Goal: Obtain resource: Obtain resource

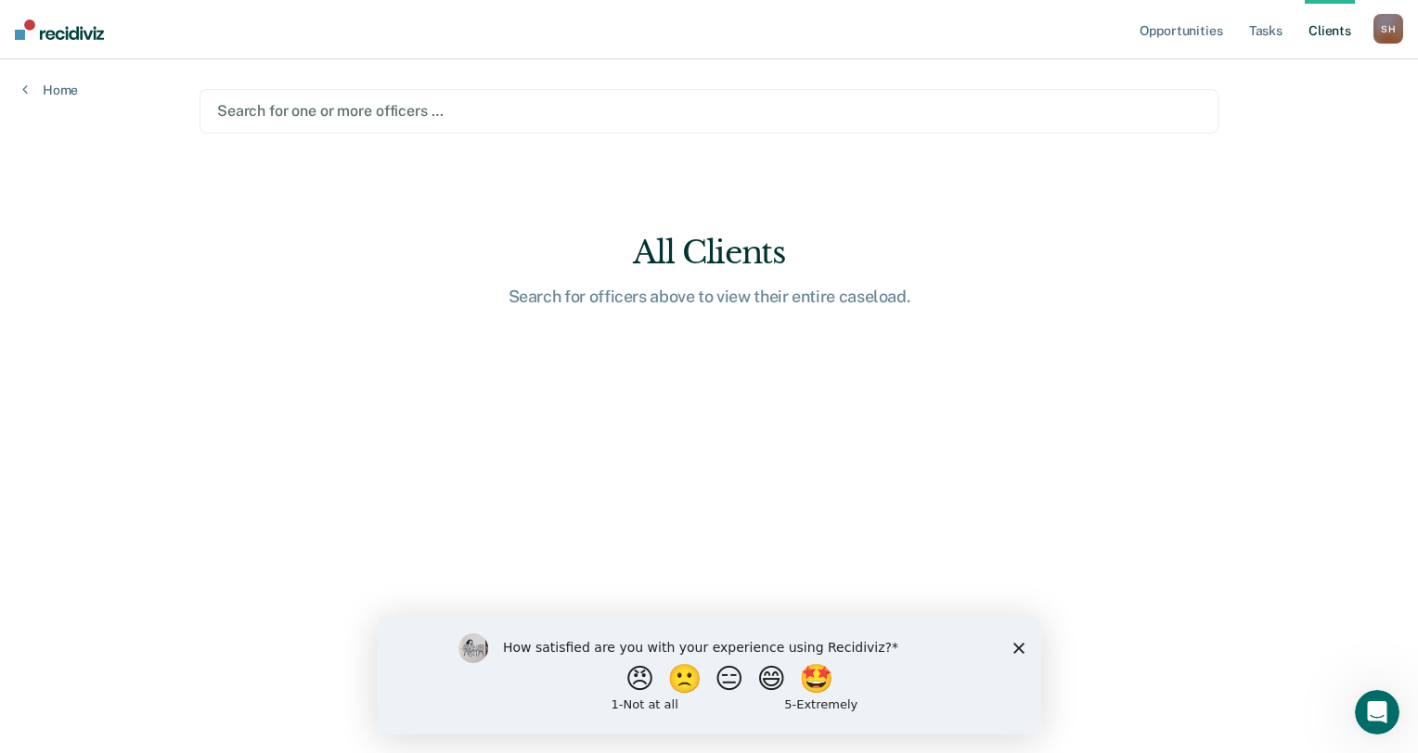
click at [1392, 31] on div "S H" at bounding box center [1388, 29] width 30 height 30
click at [1341, 38] on link "Client s" at bounding box center [1329, 29] width 50 height 59
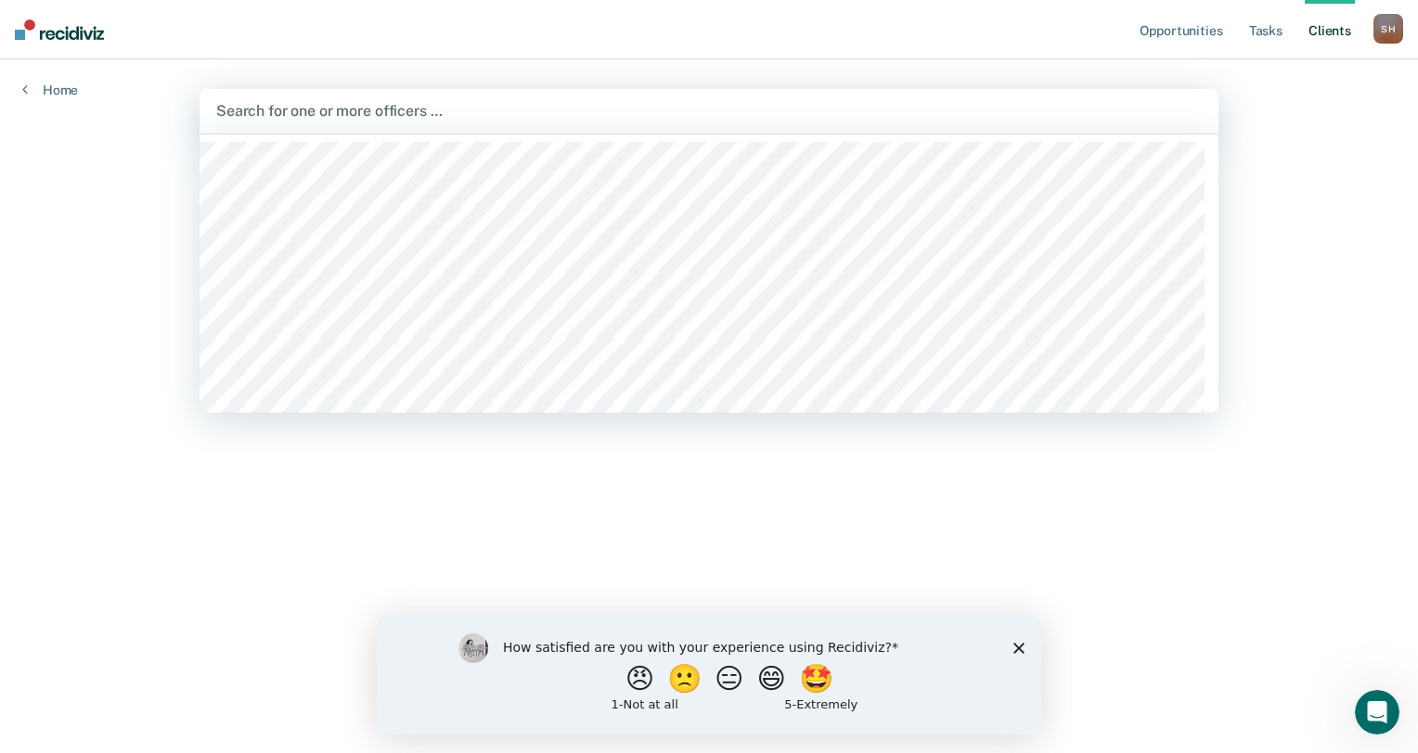
click at [371, 112] on div at bounding box center [708, 110] width 985 height 21
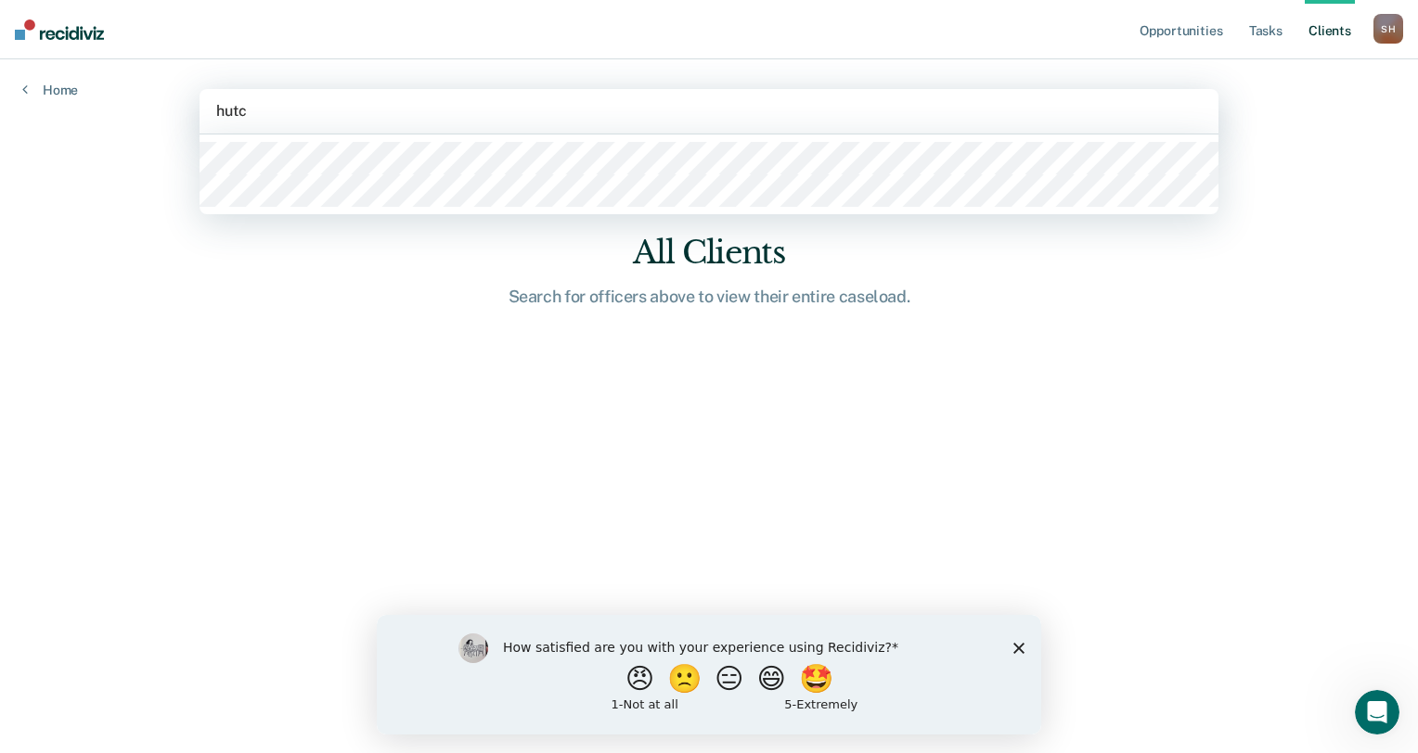
type input "hutch"
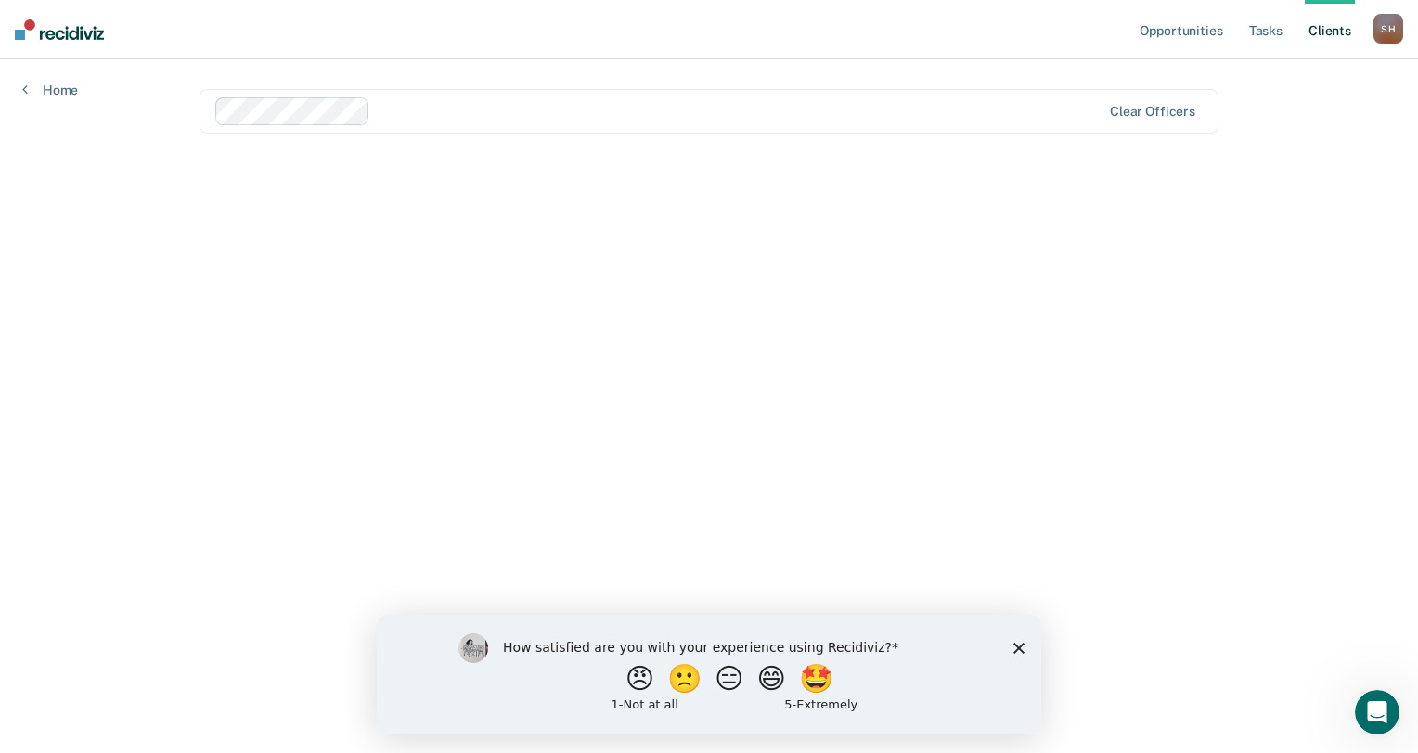
click at [1022, 653] on polygon "Close survey" at bounding box center [1018, 647] width 11 height 11
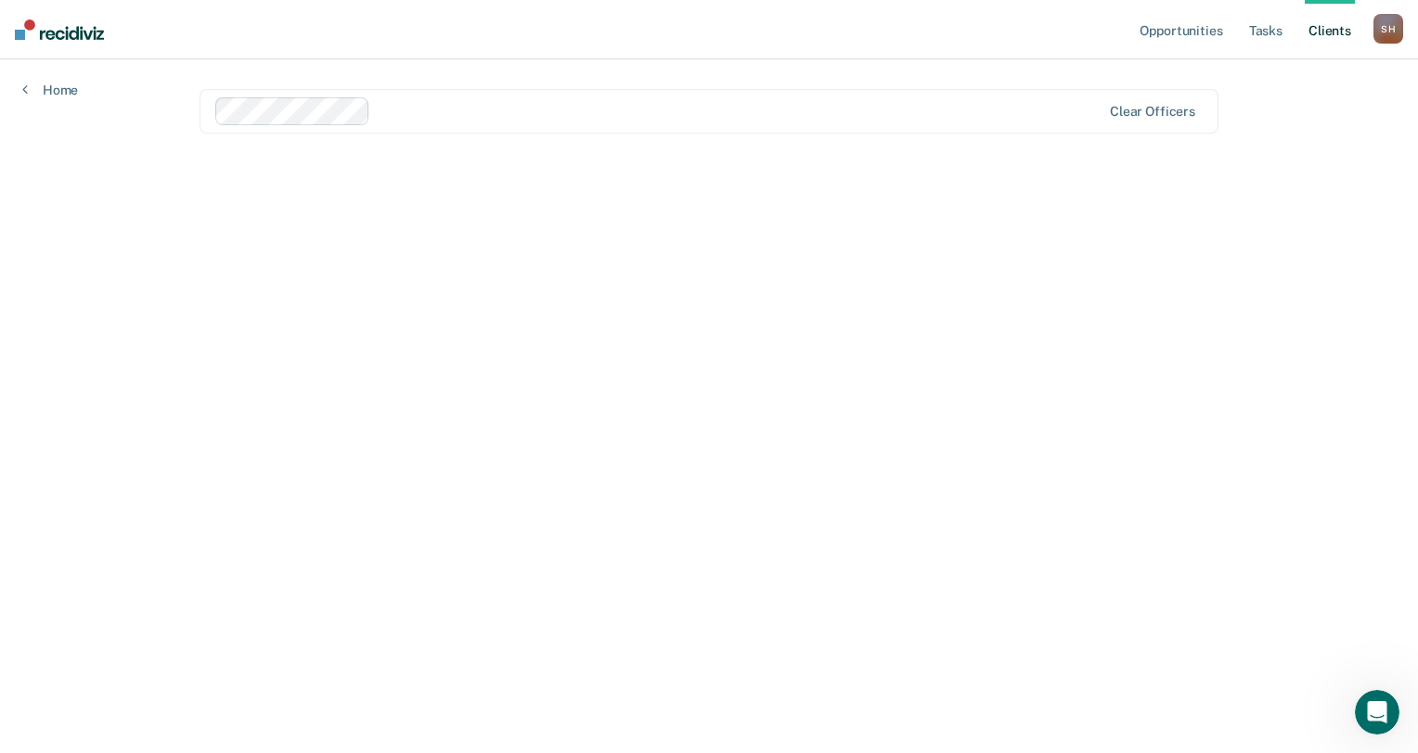
click at [1336, 29] on link "Client s" at bounding box center [1329, 29] width 50 height 59
click at [1336, 30] on link "Client s" at bounding box center [1329, 29] width 50 height 59
click at [1184, 31] on link "Opportunities" at bounding box center [1181, 29] width 90 height 59
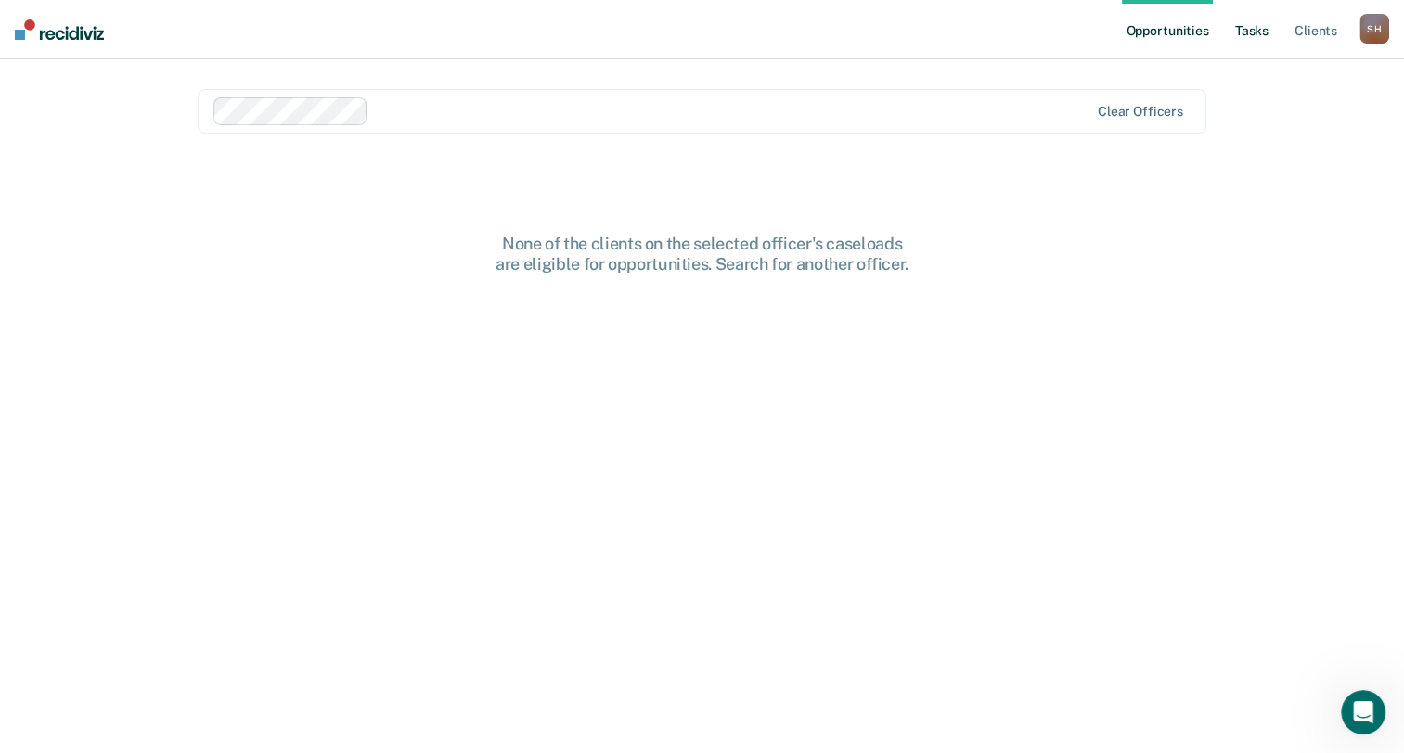
click at [1263, 34] on link "Tasks" at bounding box center [1251, 29] width 41 height 59
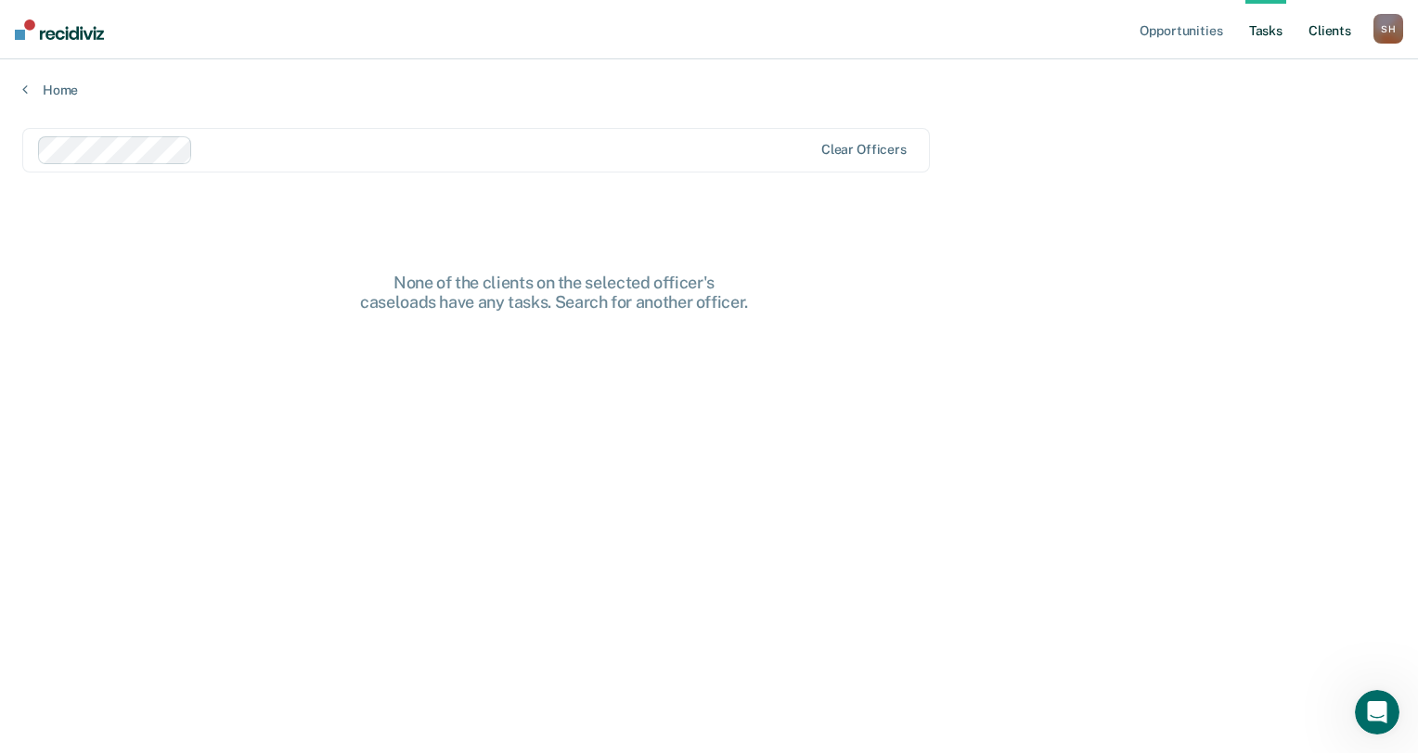
click at [1338, 28] on link "Client s" at bounding box center [1329, 29] width 50 height 59
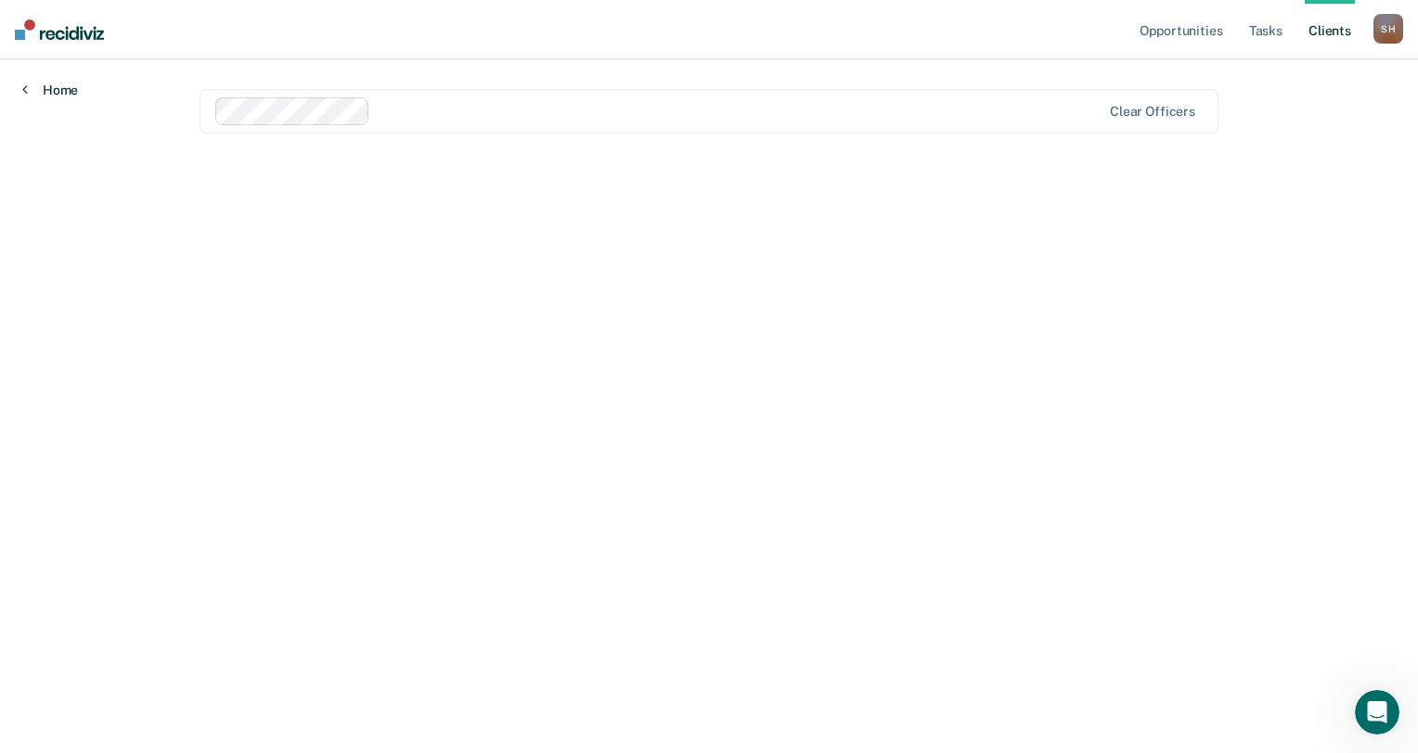
click at [45, 85] on link "Home" at bounding box center [50, 90] width 56 height 17
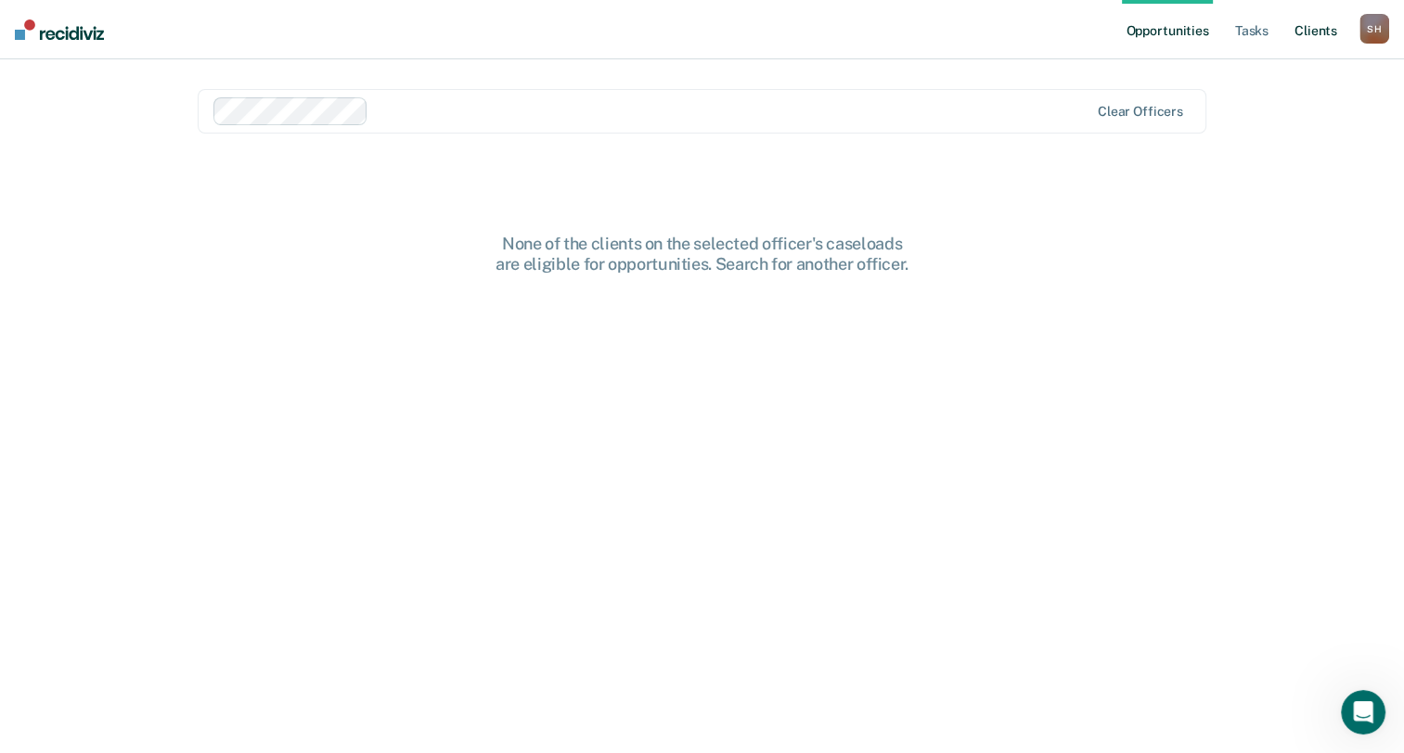
click at [1321, 31] on link "Client s" at bounding box center [1315, 29] width 50 height 59
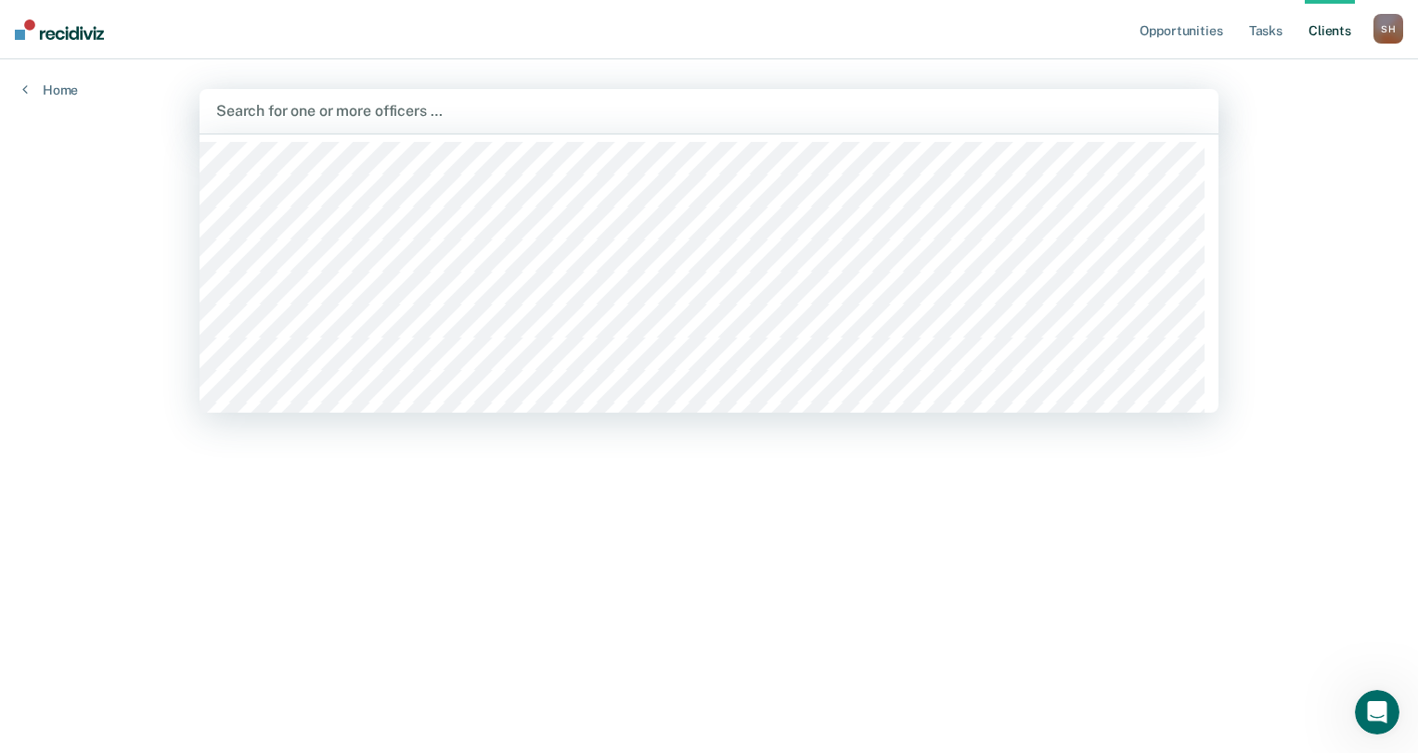
click at [352, 109] on div at bounding box center [708, 110] width 985 height 21
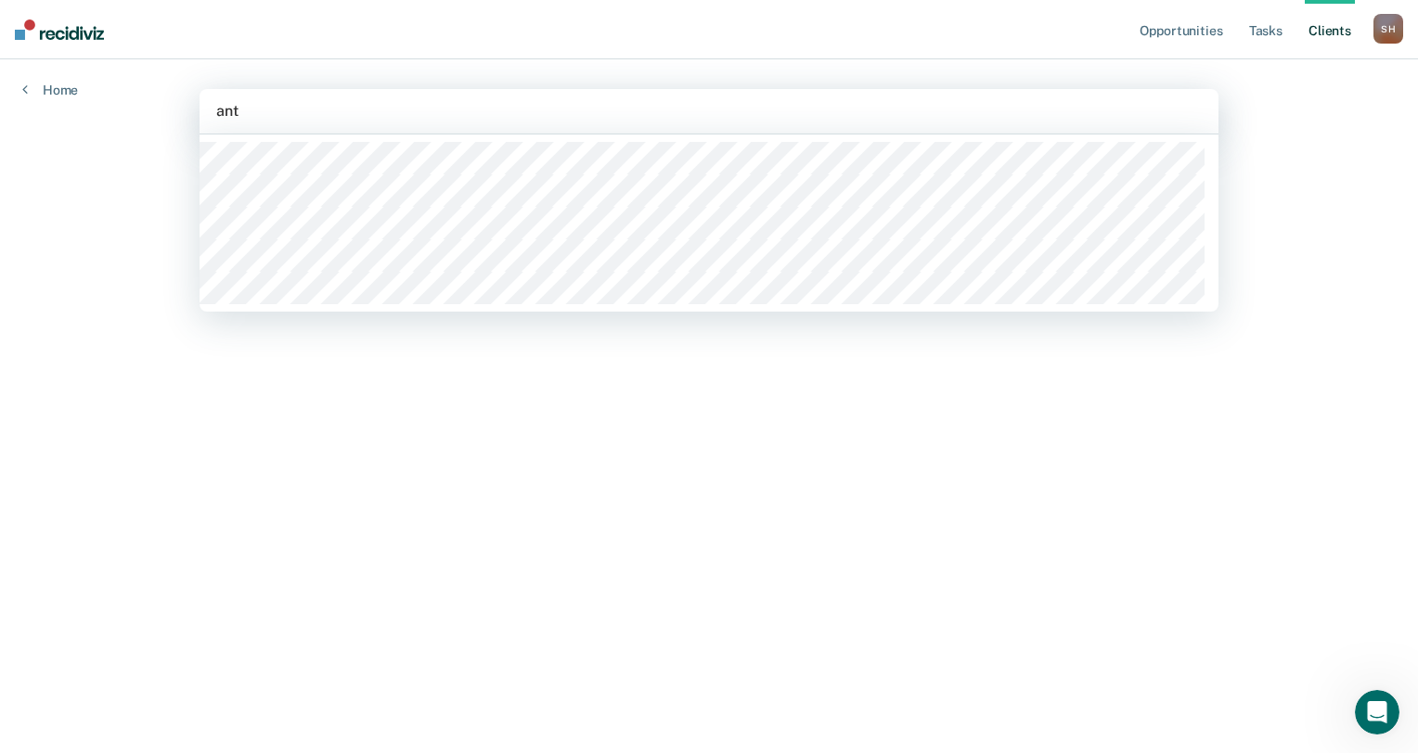
type input "anto"
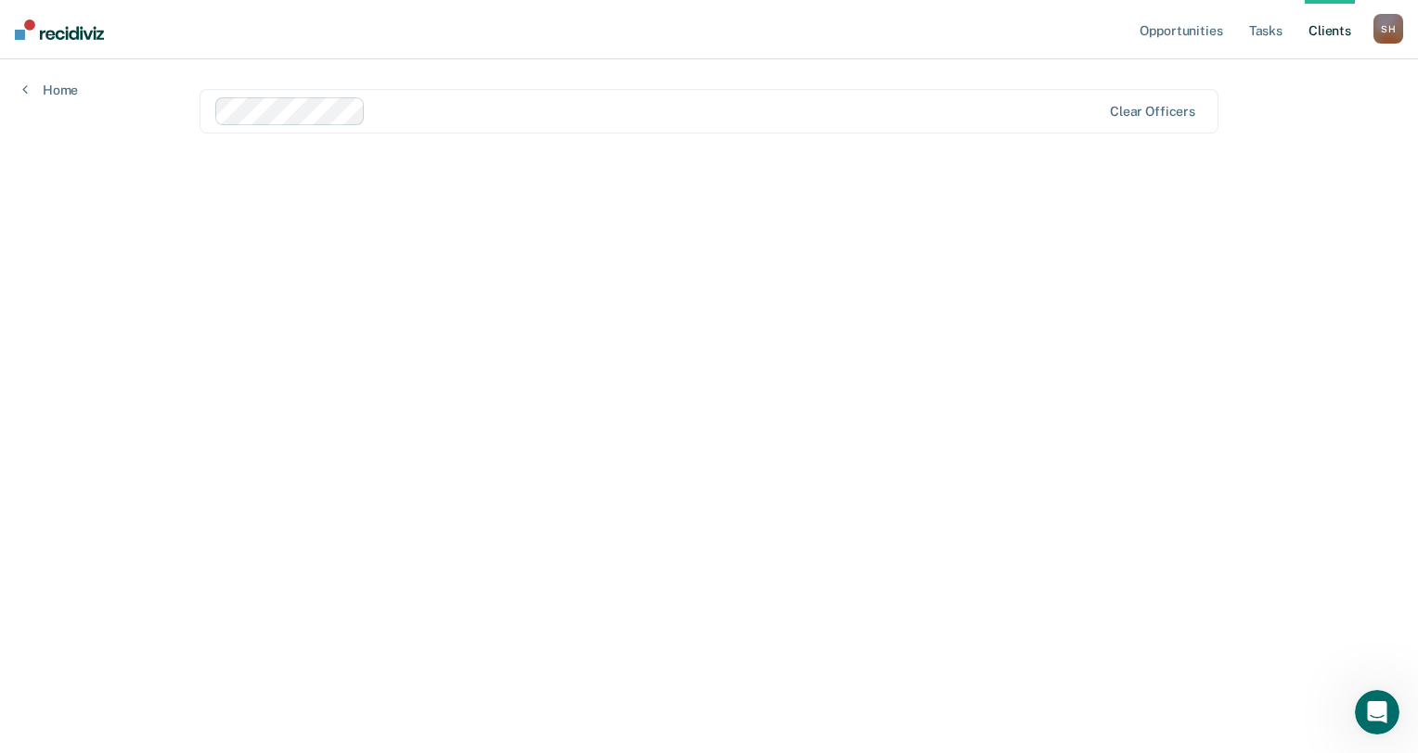
click at [1340, 29] on link "Client s" at bounding box center [1329, 29] width 50 height 59
click at [1175, 26] on link "Opportunities" at bounding box center [1181, 29] width 90 height 59
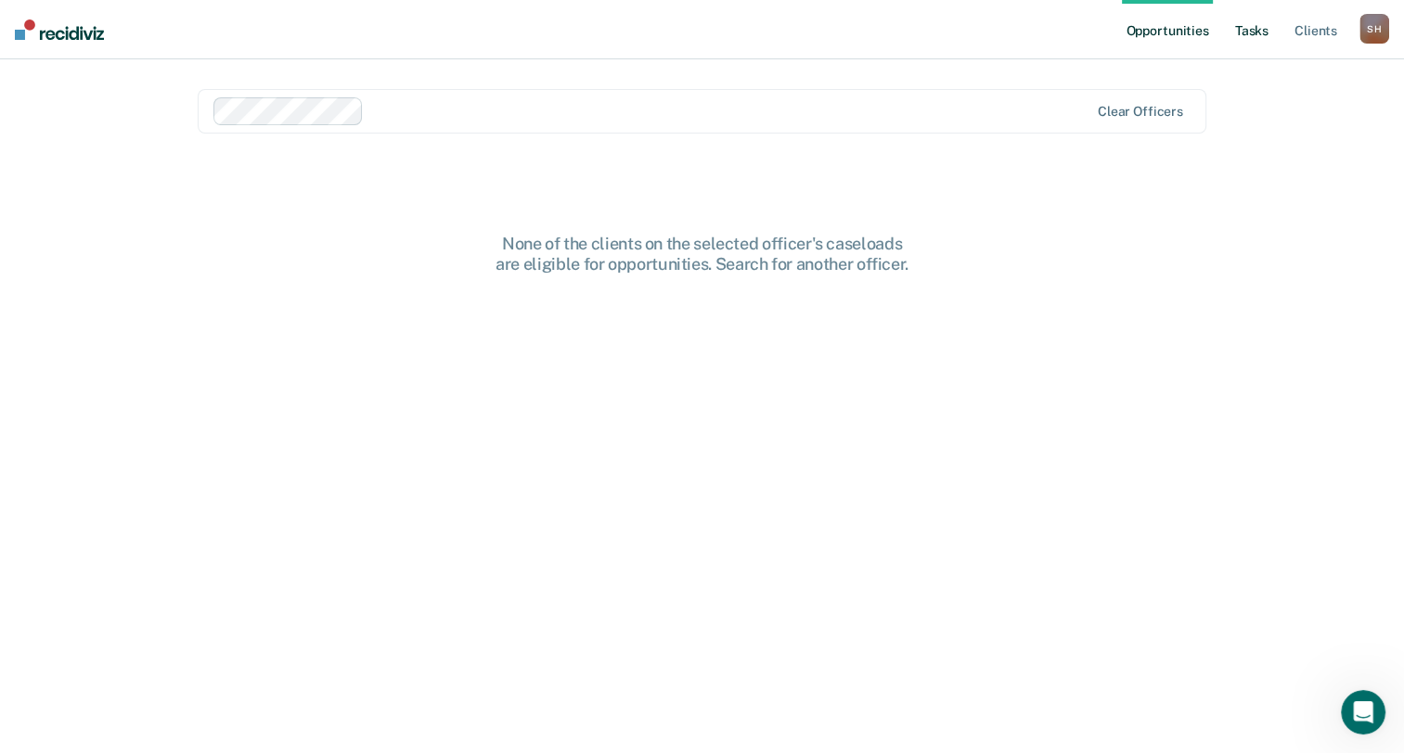
click at [1260, 30] on link "Tasks" at bounding box center [1251, 29] width 41 height 59
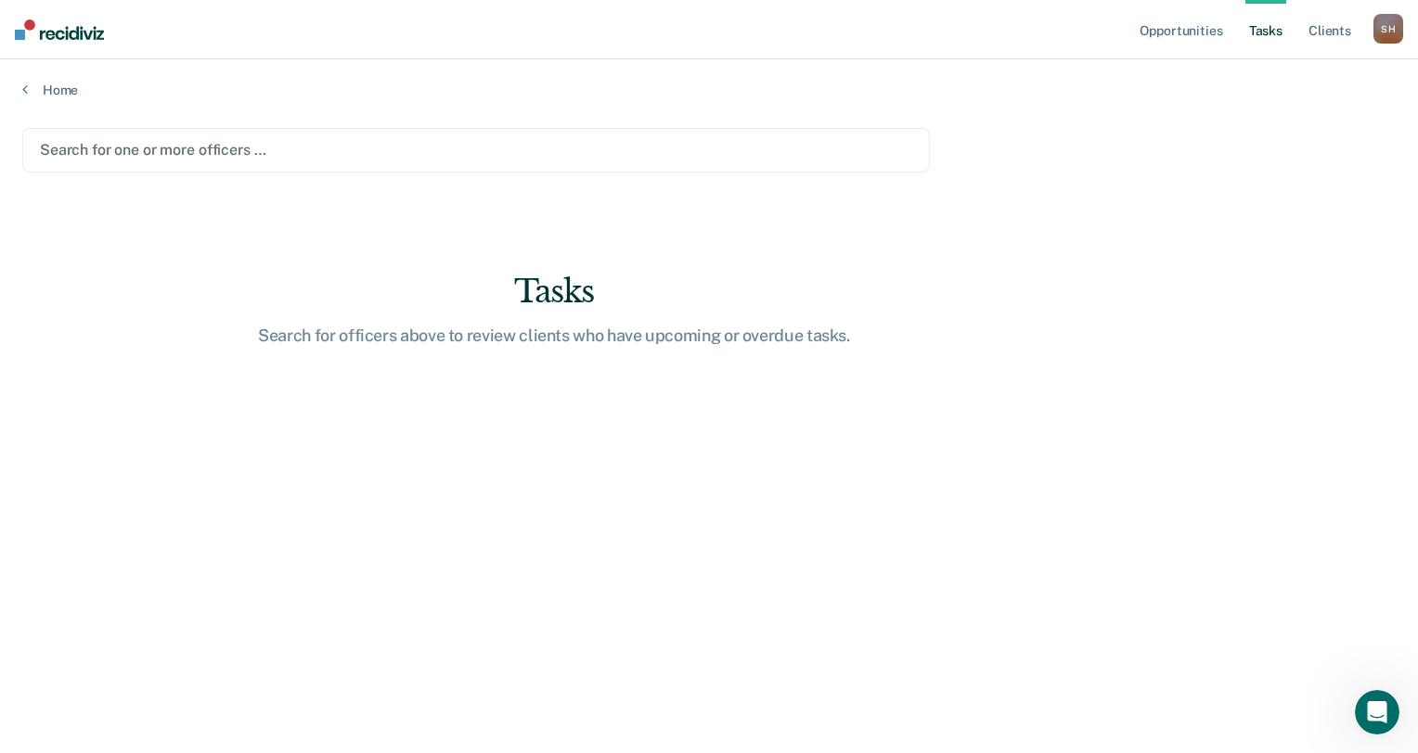
click at [1380, 36] on div "S H" at bounding box center [1388, 29] width 30 height 30
click at [1266, 75] on link "Profile" at bounding box center [1312, 76] width 149 height 16
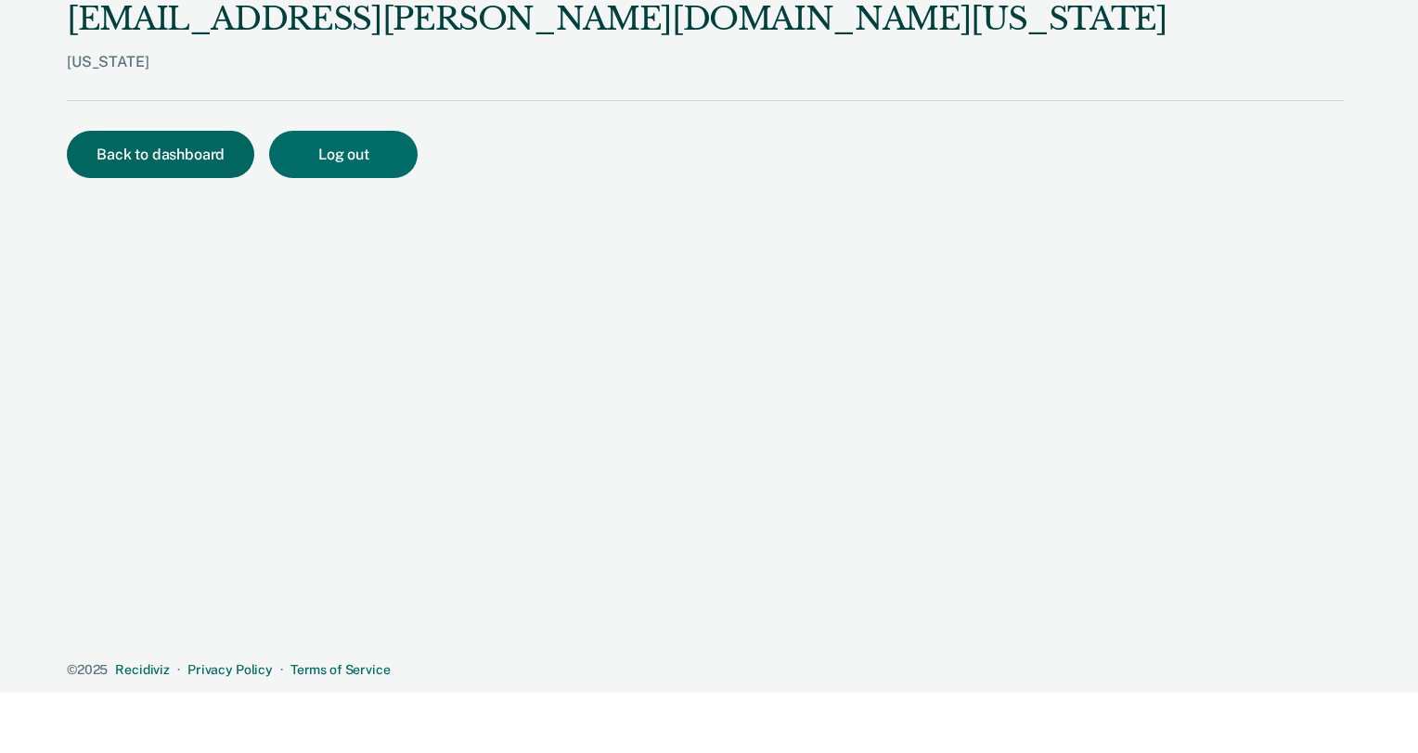
click at [173, 156] on button "Back to dashboard" at bounding box center [160, 154] width 187 height 47
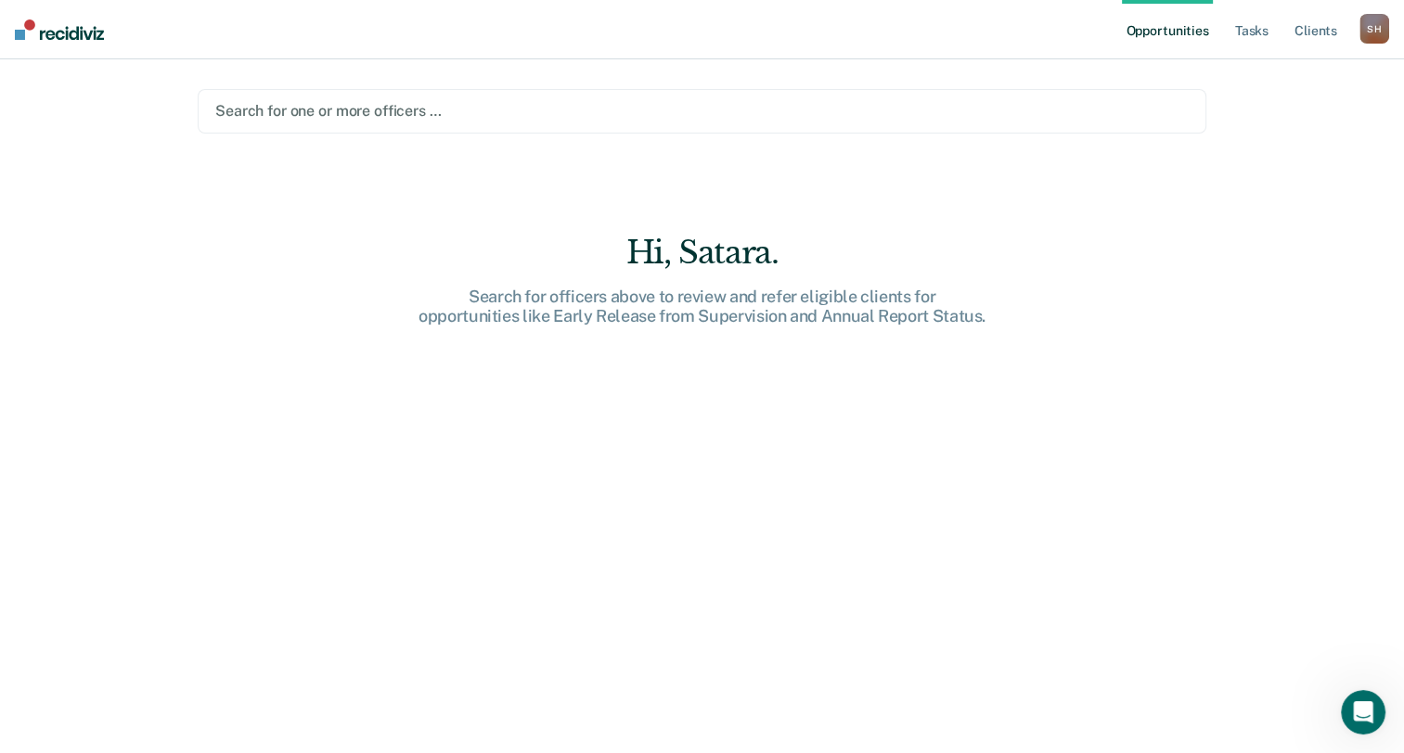
click at [369, 112] on div at bounding box center [701, 110] width 973 height 21
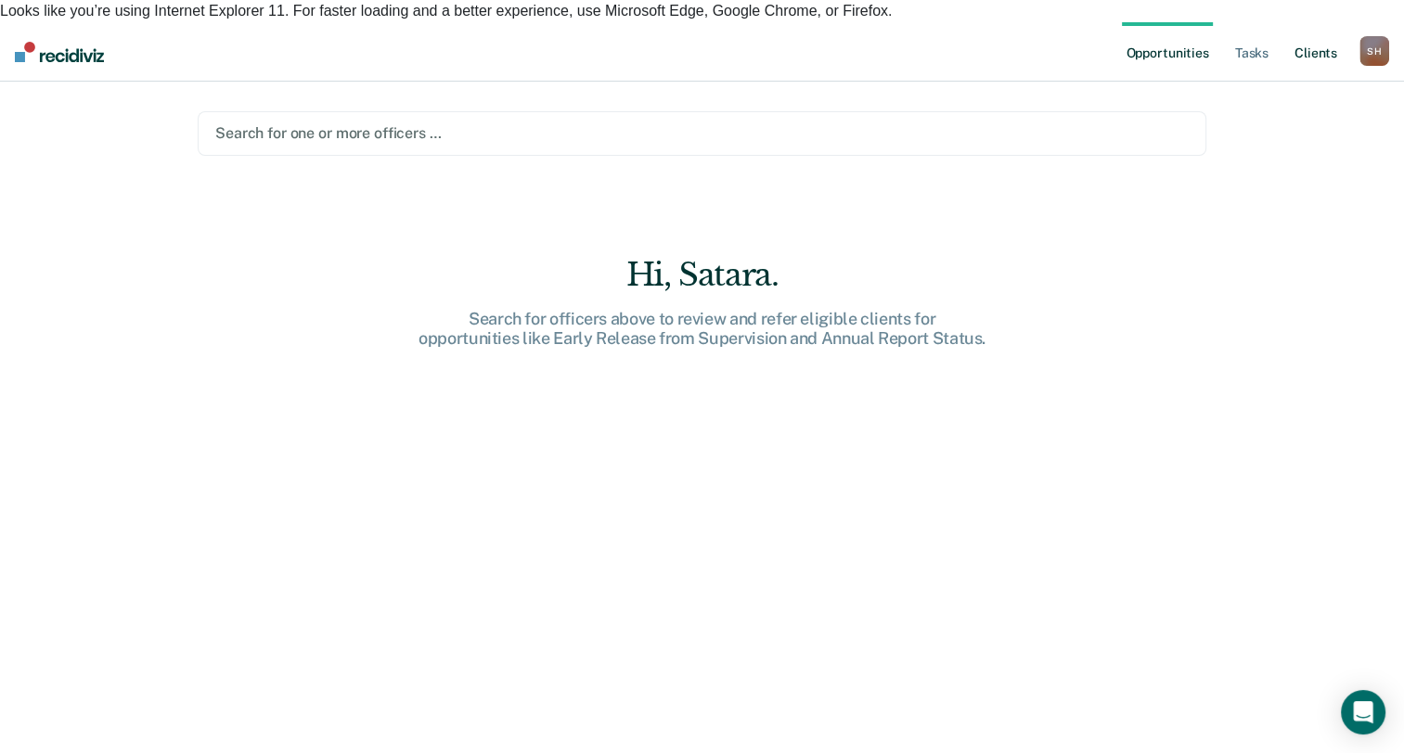
click at [1326, 31] on link "Client s" at bounding box center [1315, 51] width 50 height 59
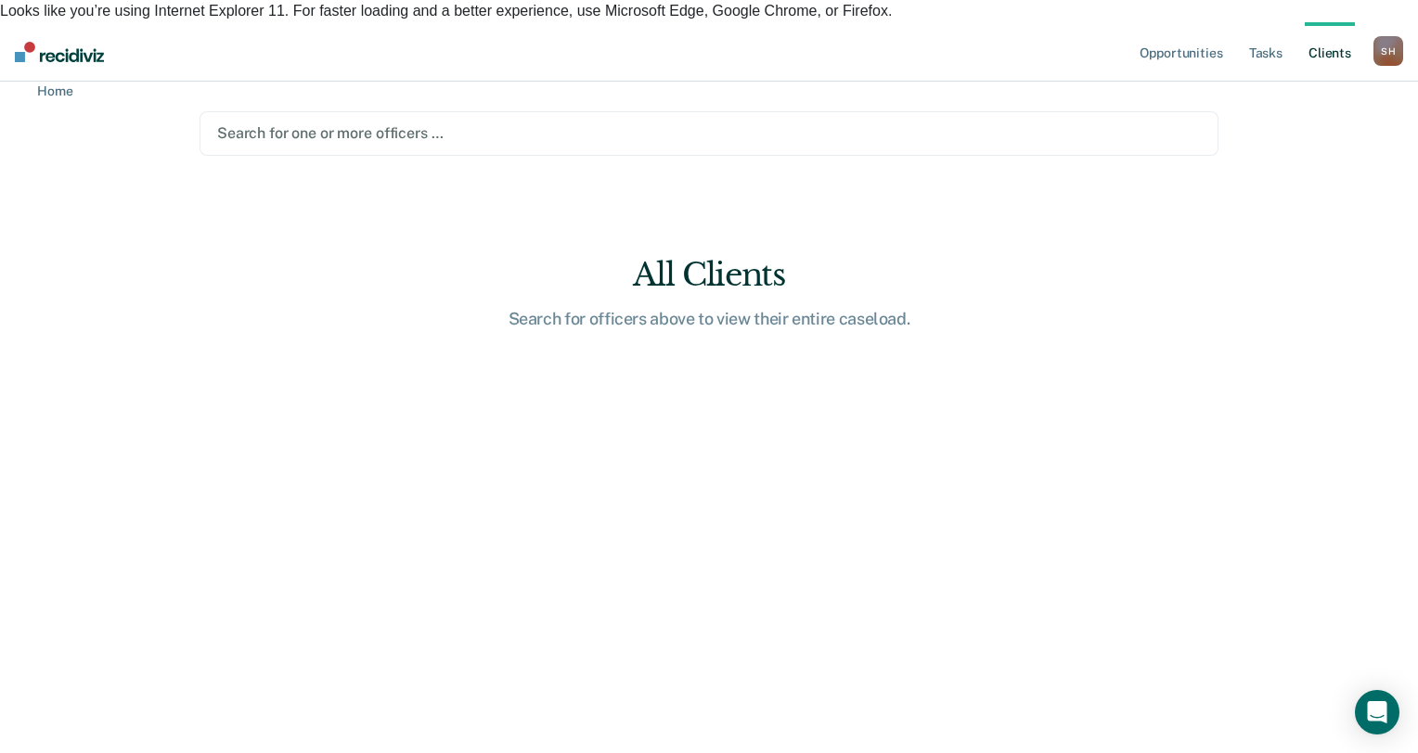
click at [506, 122] on div at bounding box center [708, 132] width 983 height 21
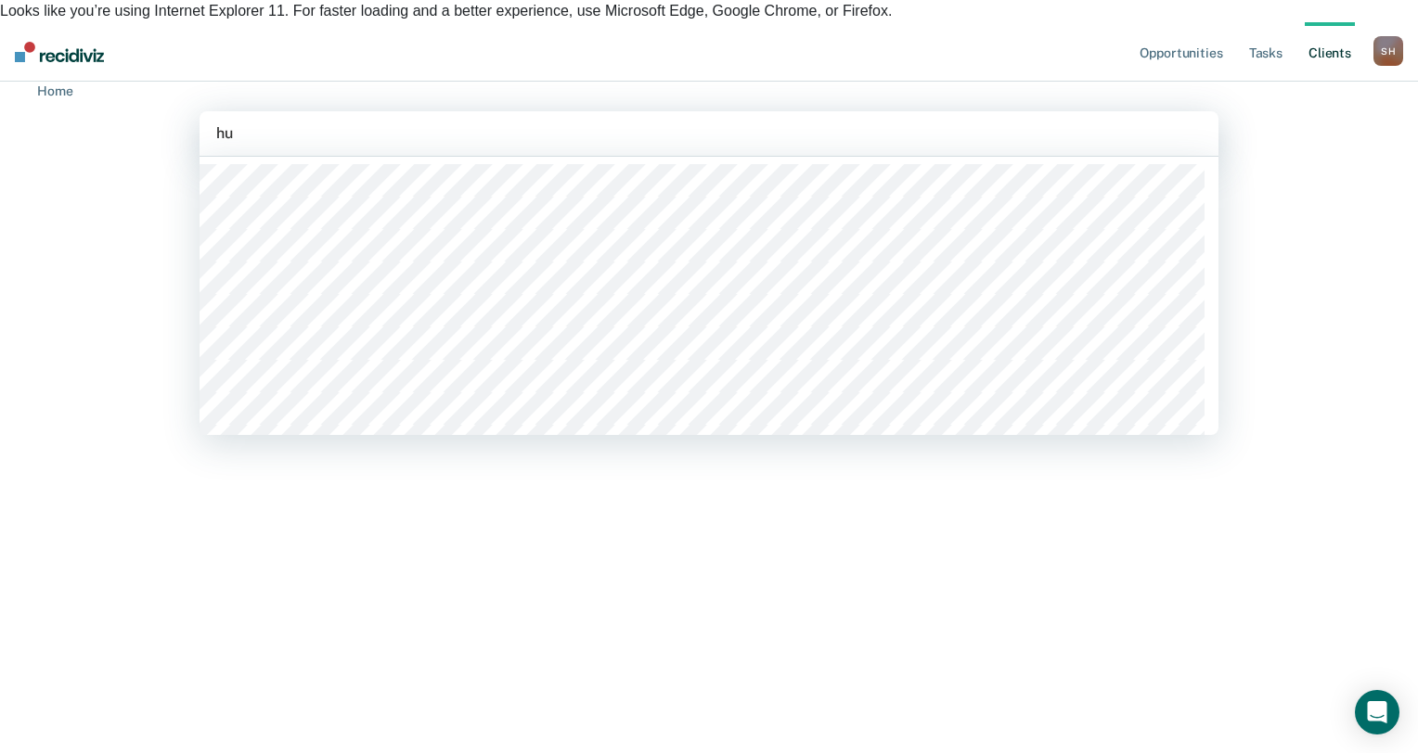
type input "hut"
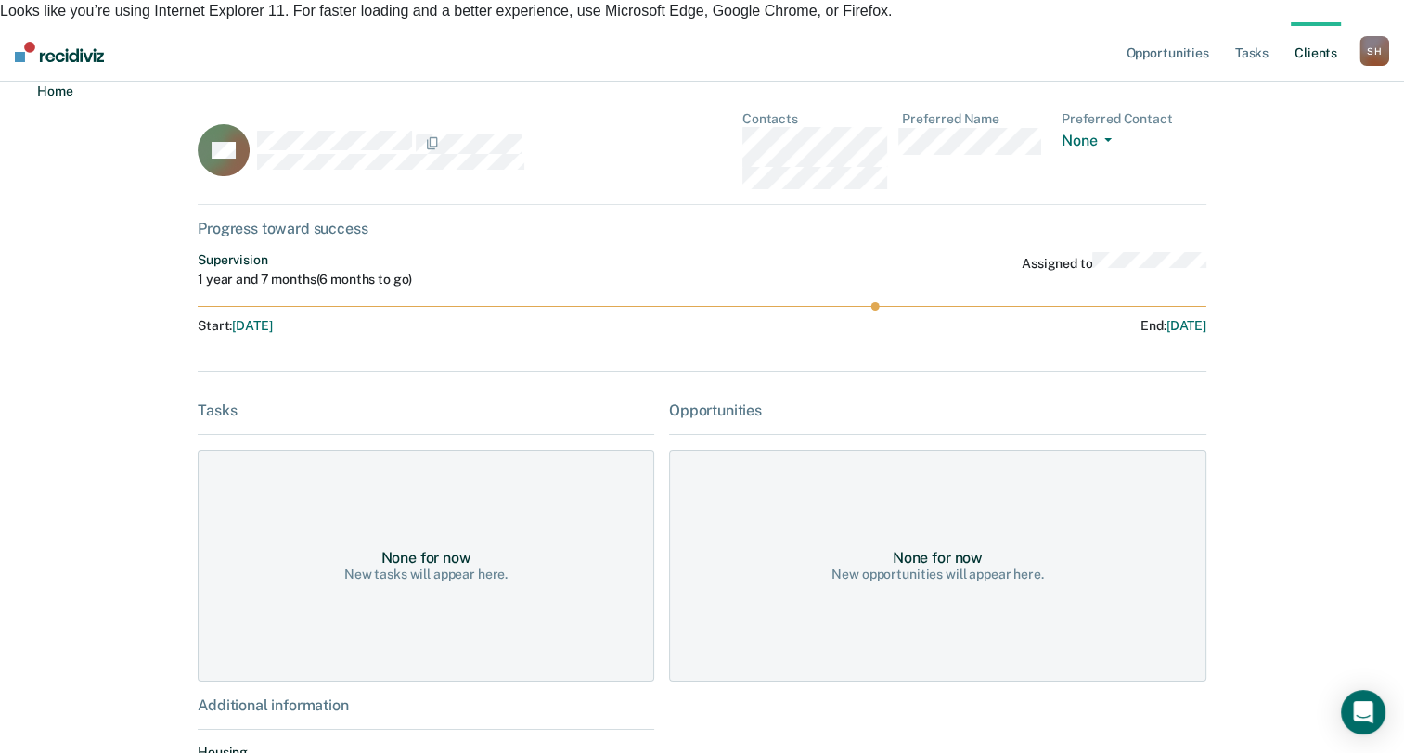
click at [40, 87] on link "Home" at bounding box center [47, 91] width 50 height 18
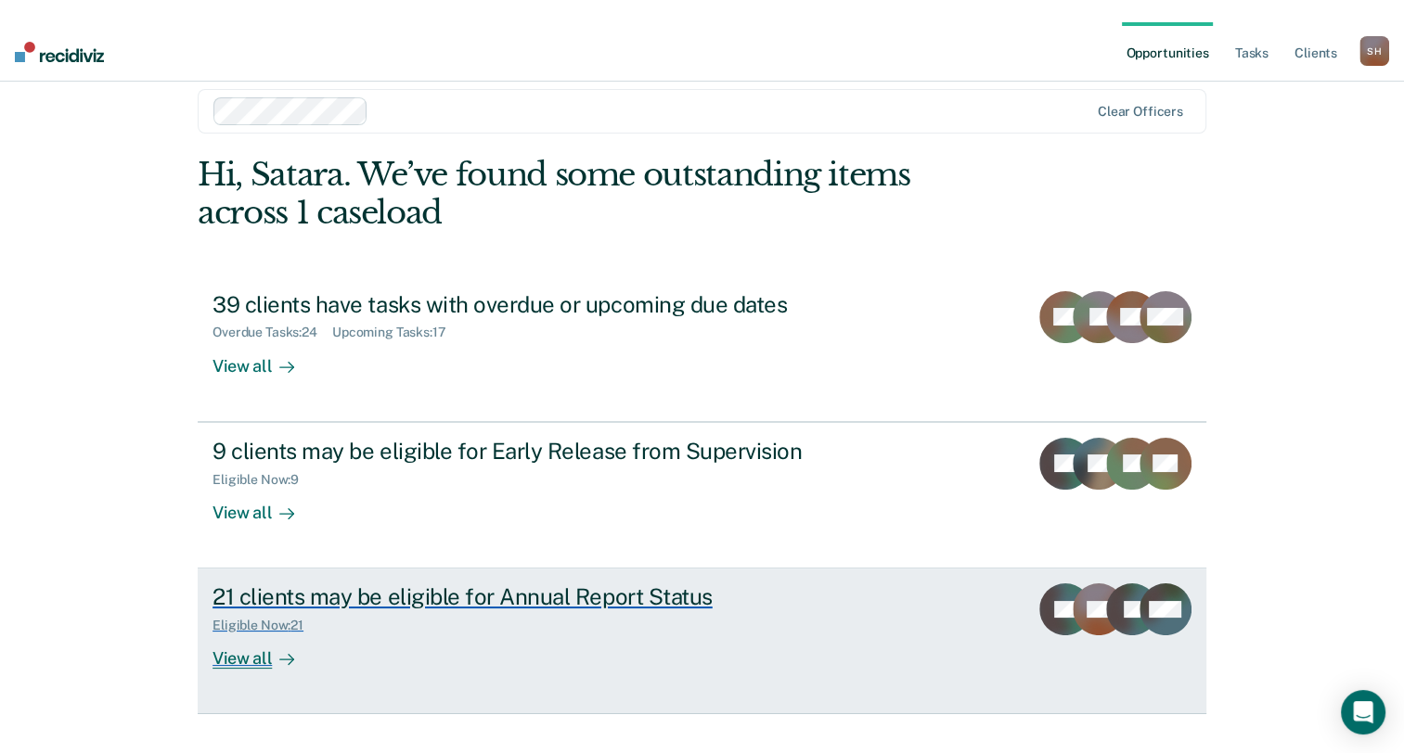
scroll to position [34, 0]
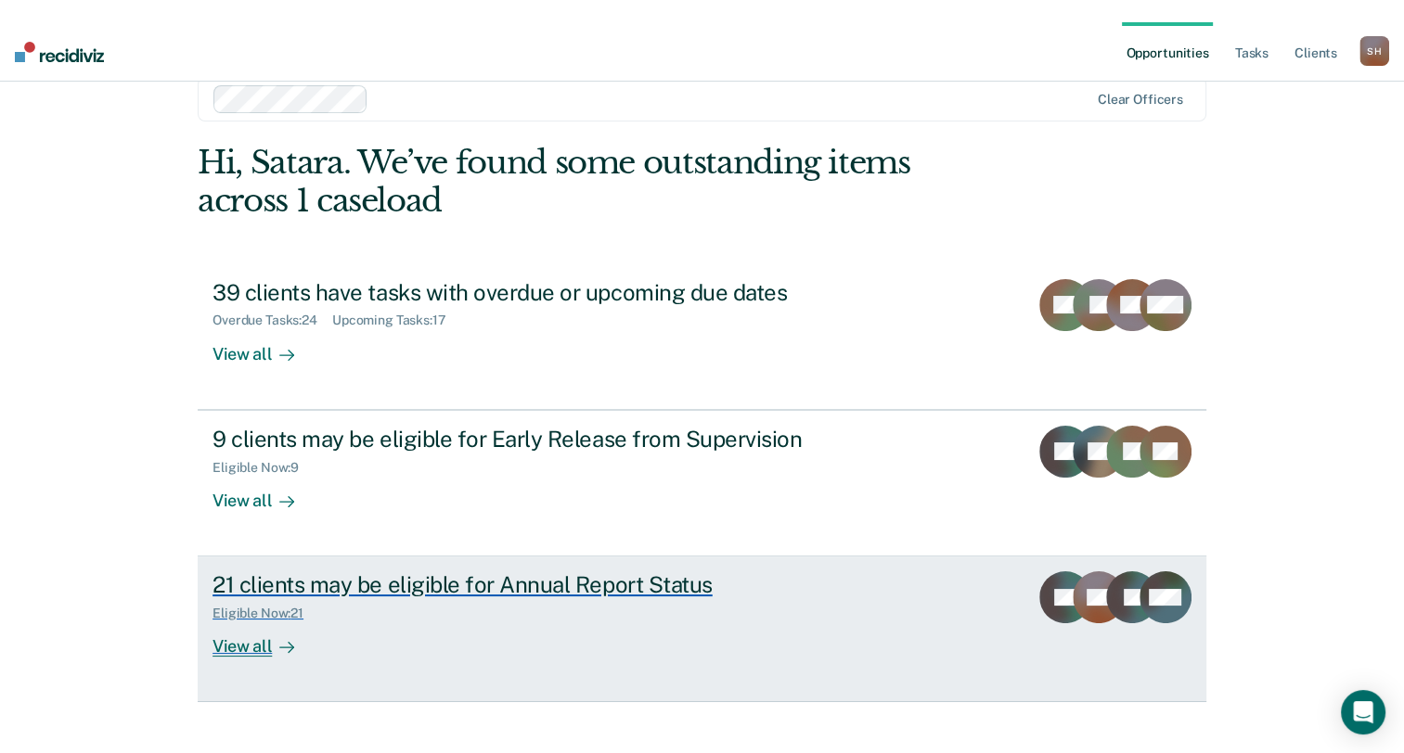
click at [245, 630] on div "View all" at bounding box center [264, 640] width 104 height 36
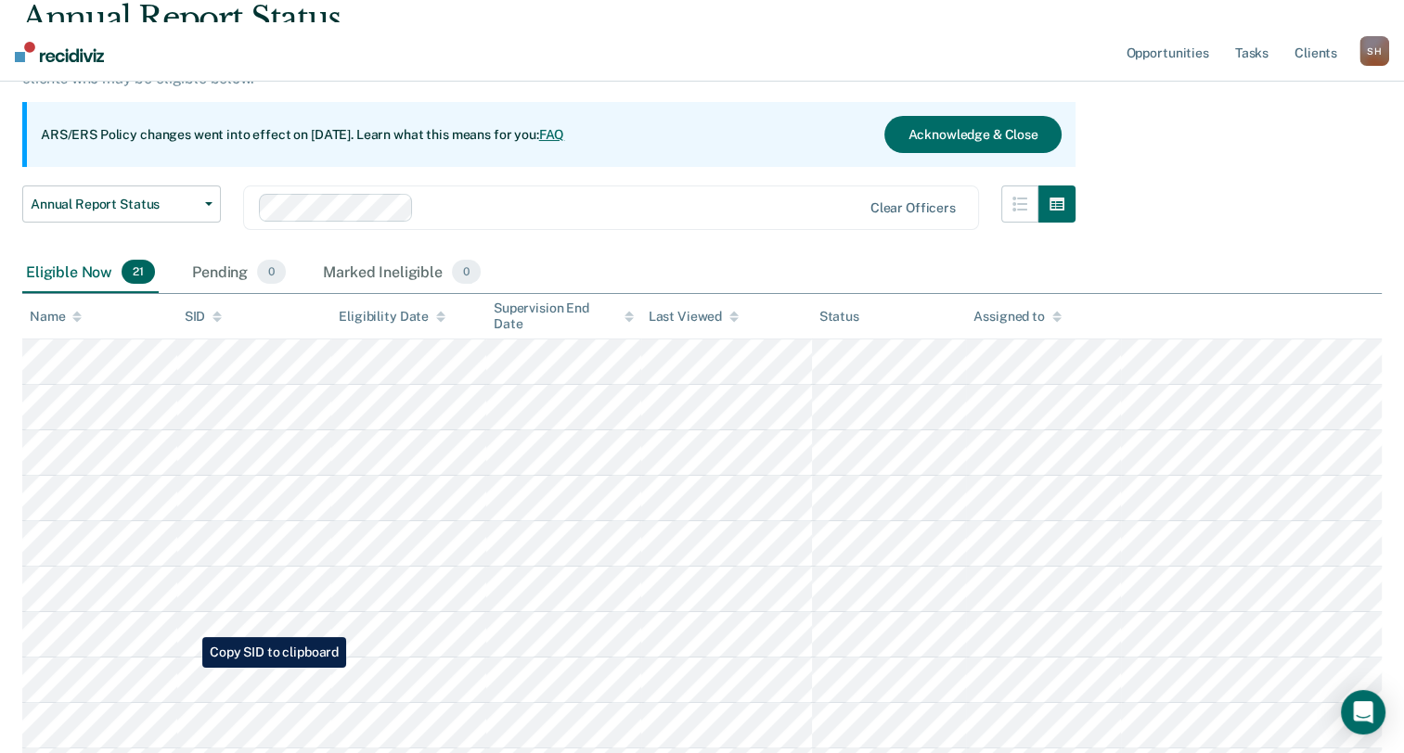
scroll to position [59, 0]
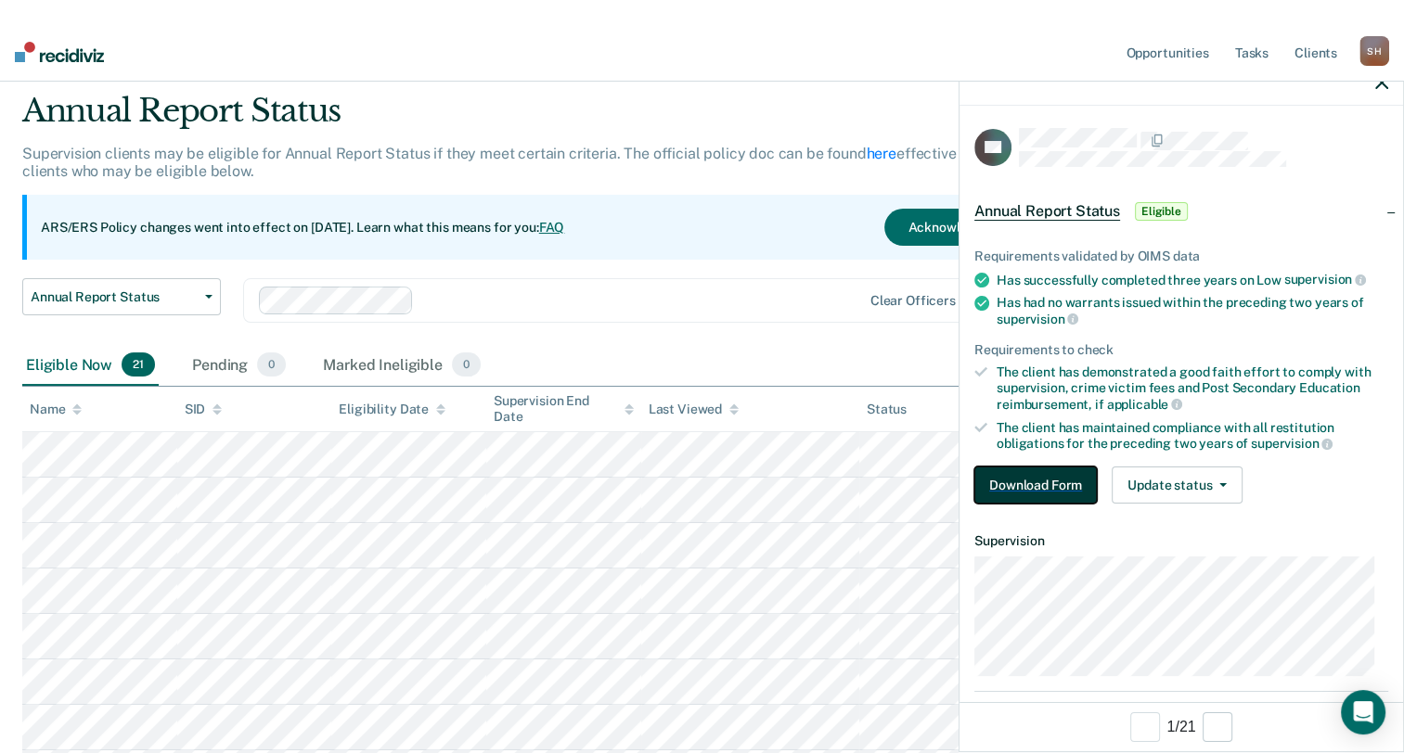
click at [1064, 490] on button "Download Form" at bounding box center [1035, 485] width 122 height 37
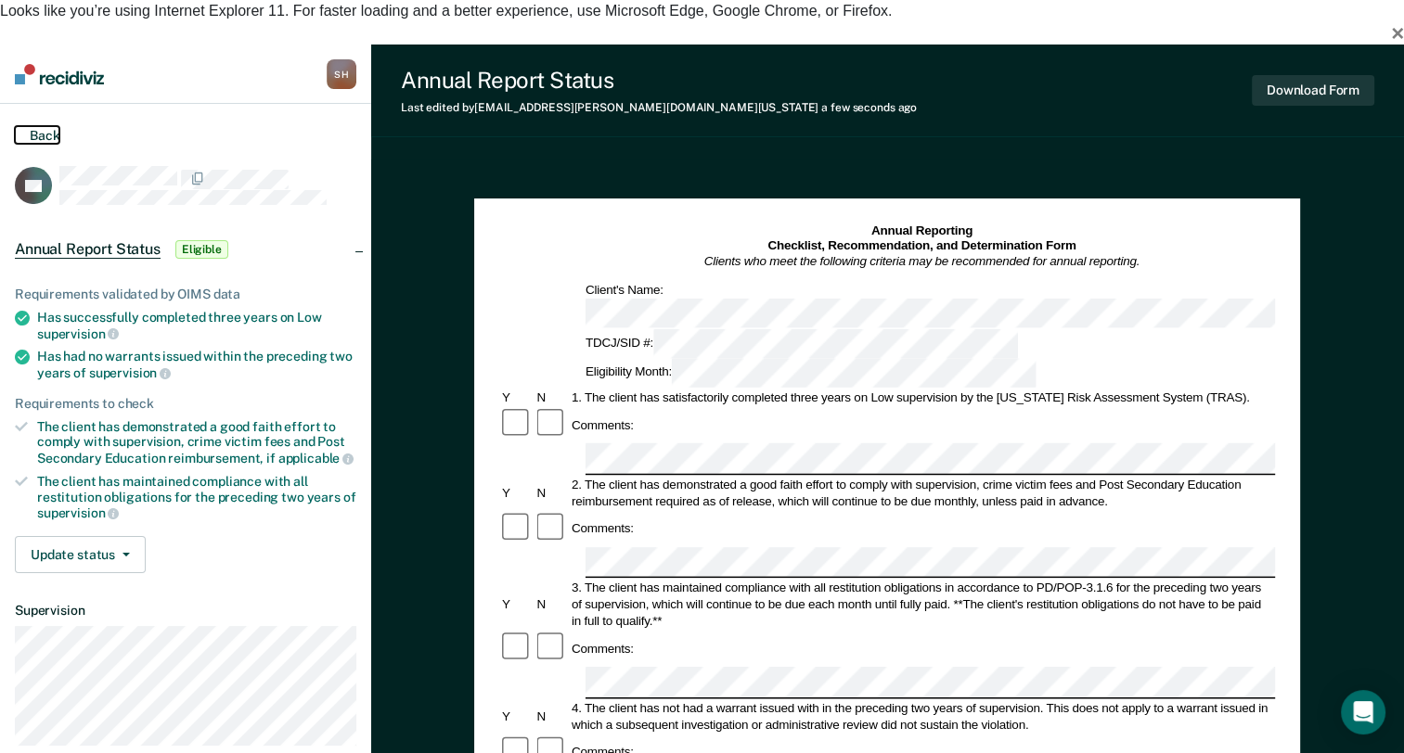
click at [57, 126] on button "Back" at bounding box center [37, 135] width 45 height 18
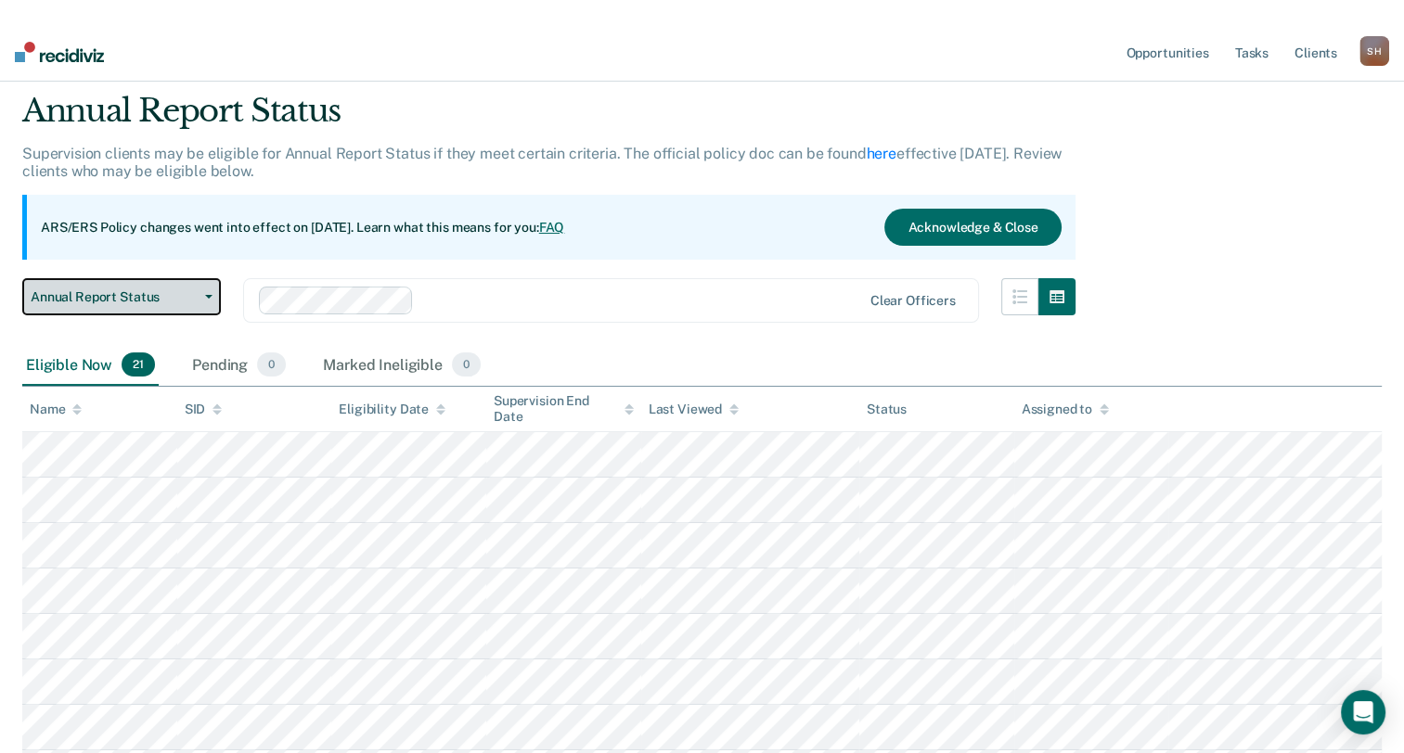
click at [211, 278] on button "Annual Report Status" at bounding box center [121, 296] width 199 height 37
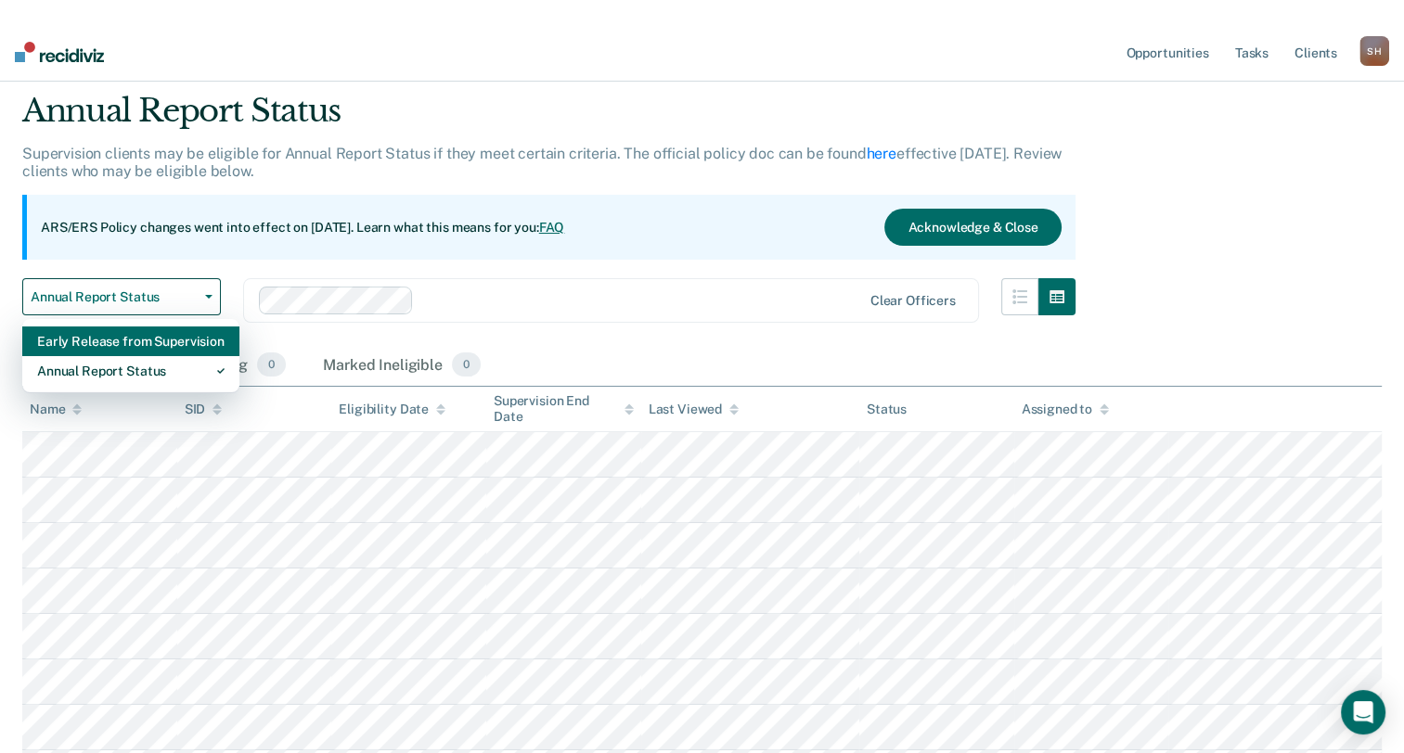
click at [191, 327] on div "Early Release from Supervision" at bounding box center [130, 342] width 187 height 30
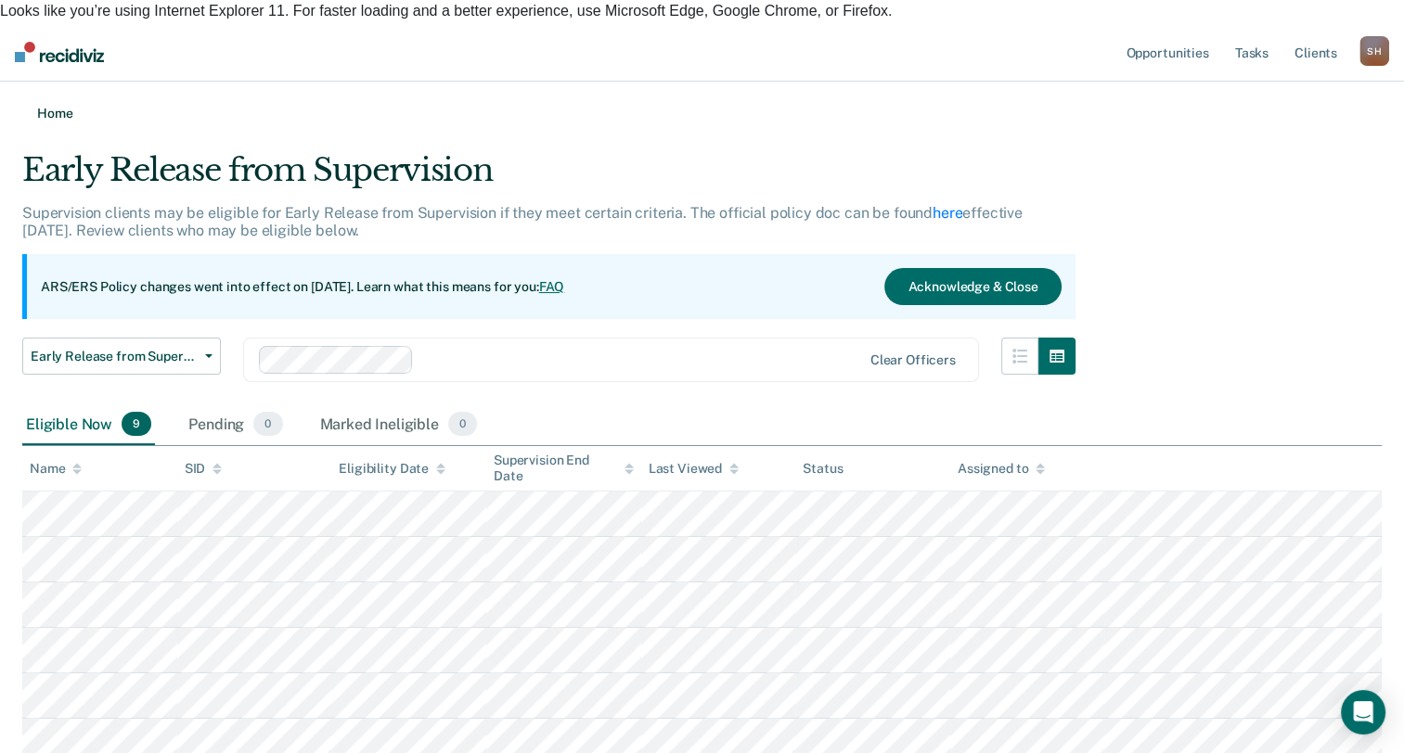
click at [67, 104] on link "Home" at bounding box center [701, 113] width 1359 height 18
